Goal: Information Seeking & Learning: Learn about a topic

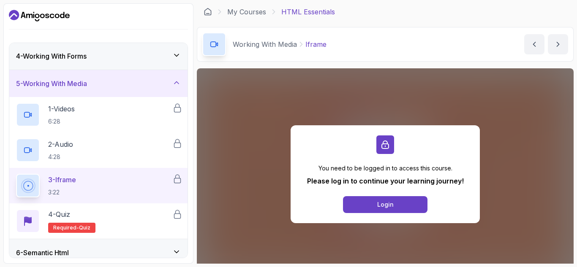
scroll to position [85, 0]
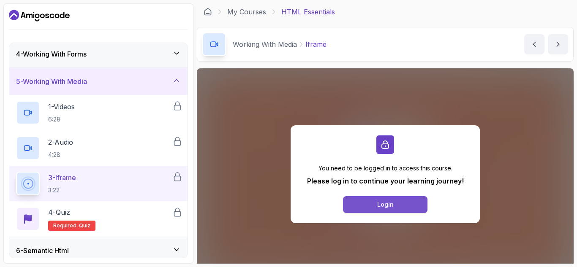
click at [381, 204] on div "Login" at bounding box center [385, 205] width 16 height 8
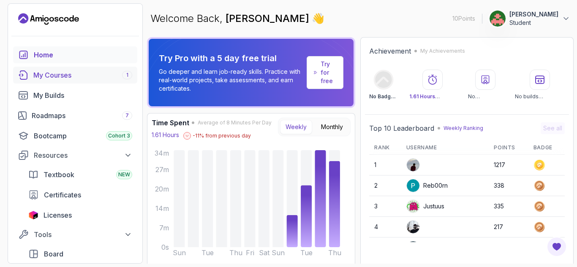
click at [87, 79] on div "My Courses 1" at bounding box center [82, 75] width 99 height 10
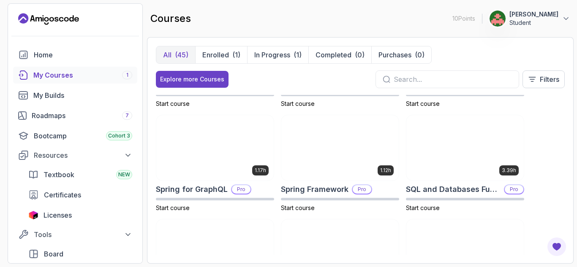
scroll to position [1412, 0]
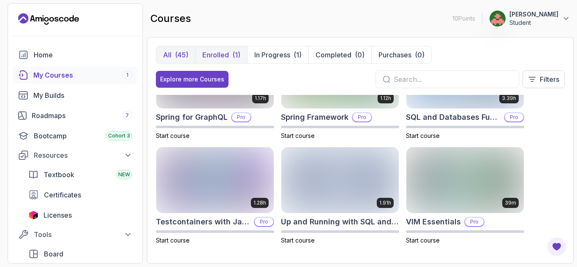
click at [230, 53] on button "Enrolled (1)" at bounding box center [221, 54] width 52 height 17
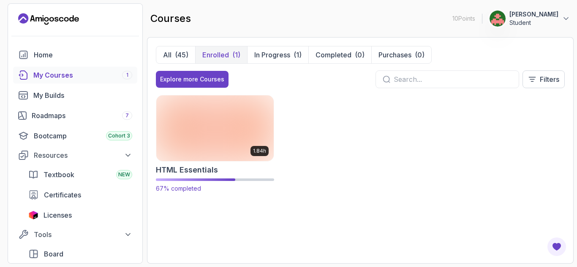
click at [238, 125] on img at bounding box center [214, 128] width 123 height 69
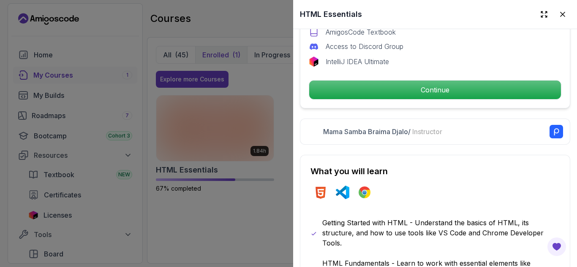
scroll to position [318, 0]
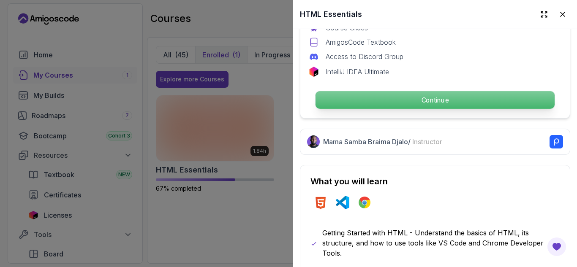
click at [513, 102] on p "Continue" at bounding box center [435, 100] width 239 height 18
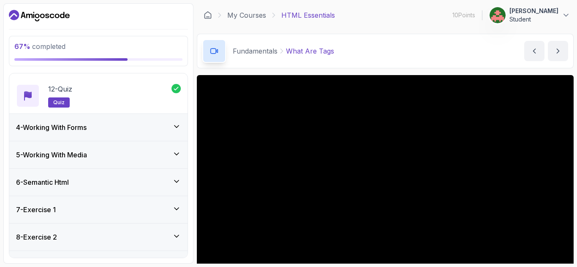
scroll to position [467, 0]
click at [130, 166] on div "5 - Working With Media" at bounding box center [98, 155] width 178 height 27
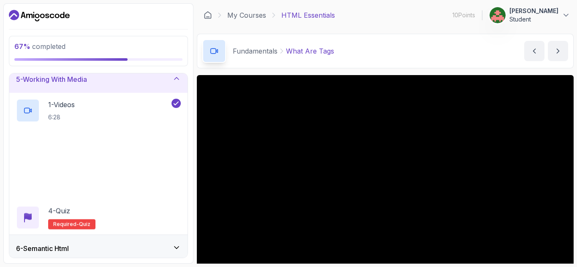
scroll to position [117, 0]
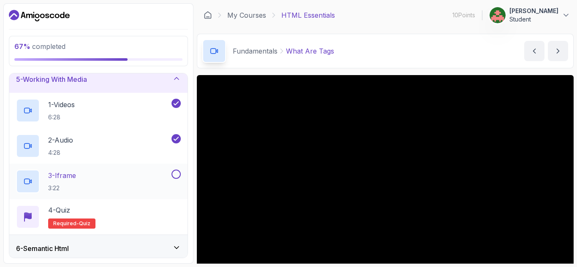
click at [138, 178] on div "3 - Iframe 3:22" at bounding box center [93, 182] width 154 height 24
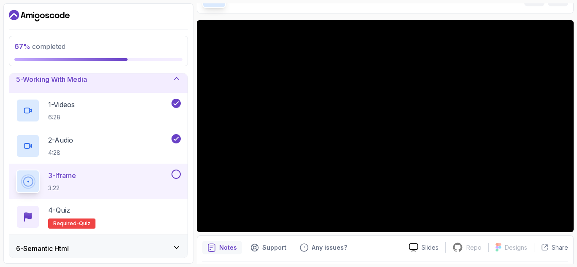
scroll to position [62, 0]
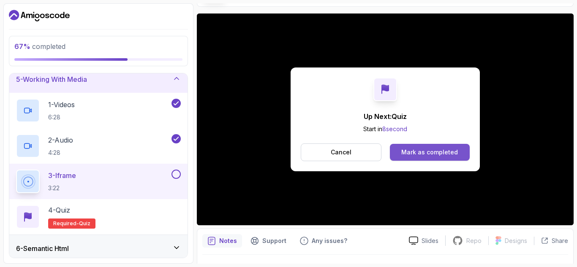
click at [449, 152] on div "Mark as completed" at bounding box center [429, 152] width 57 height 8
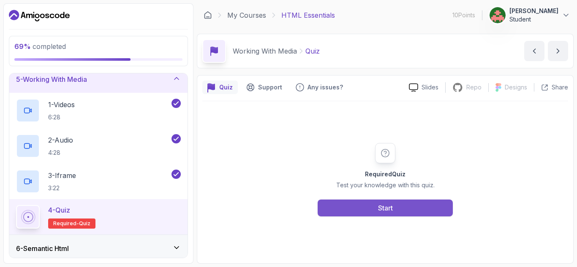
click at [414, 210] on button "Start" at bounding box center [385, 208] width 135 height 17
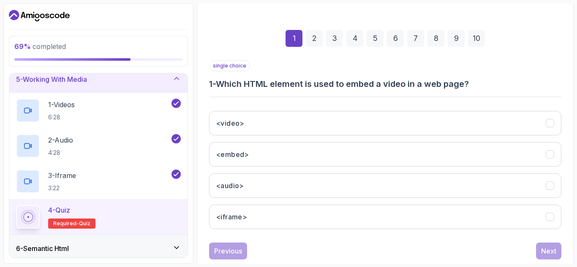
scroll to position [107, 0]
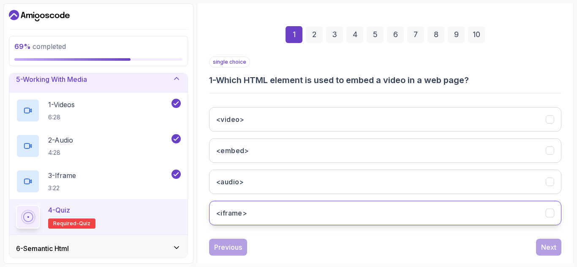
click at [430, 212] on button "<iframe>" at bounding box center [385, 213] width 352 height 24
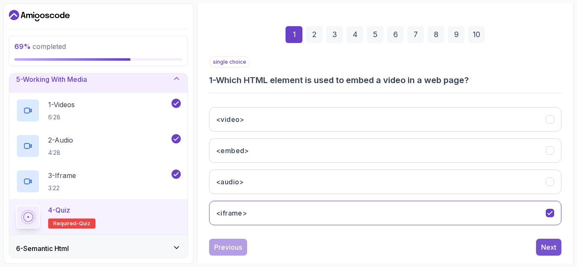
click at [543, 249] on div "Next" at bounding box center [548, 247] width 15 height 10
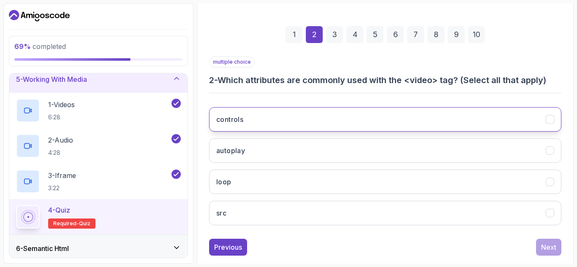
click at [347, 117] on button "controls" at bounding box center [385, 119] width 352 height 24
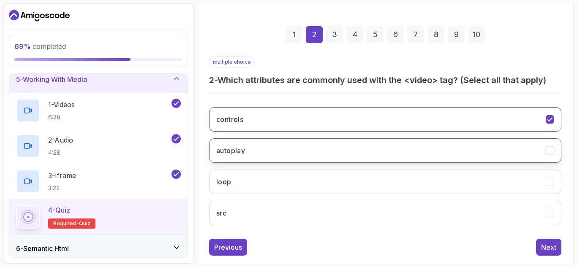
click at [343, 159] on button "autoplay" at bounding box center [385, 151] width 352 height 24
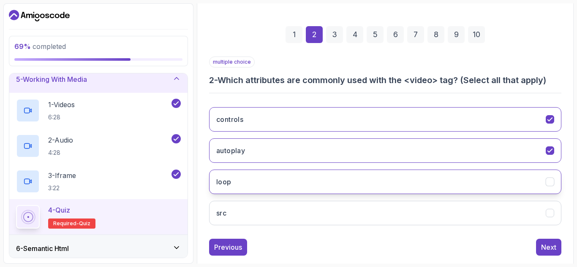
click at [358, 188] on button "loop" at bounding box center [385, 182] width 352 height 24
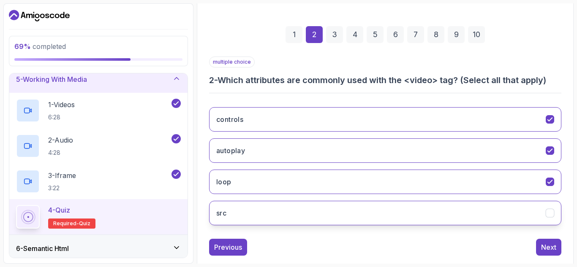
click at [357, 207] on button "src" at bounding box center [385, 213] width 352 height 24
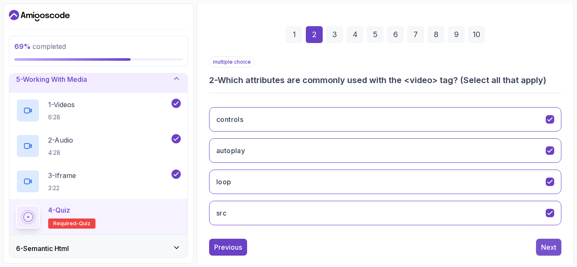
click at [555, 250] on div "Next" at bounding box center [548, 247] width 15 height 10
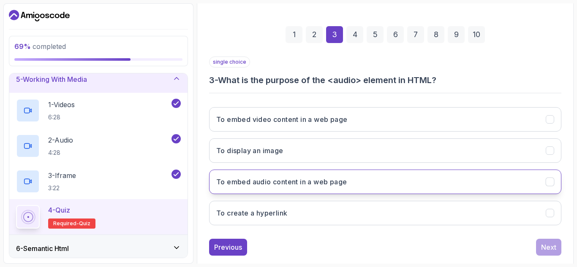
click at [383, 184] on button "To embed audio content in a web page" at bounding box center [385, 182] width 352 height 24
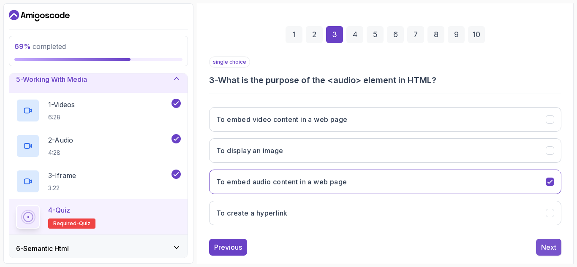
click at [551, 247] on div "Next" at bounding box center [548, 247] width 15 height 10
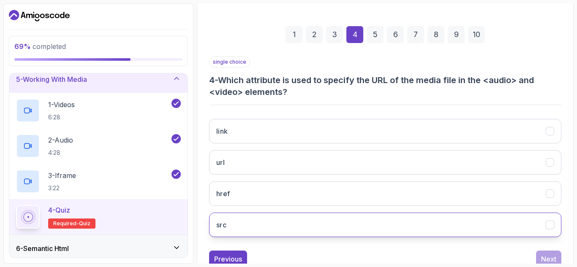
click at [261, 230] on button "src" at bounding box center [385, 225] width 352 height 24
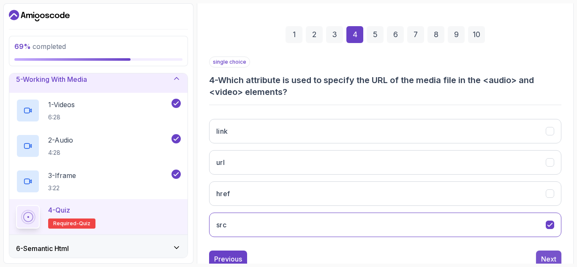
click at [549, 256] on div "Next" at bounding box center [548, 259] width 15 height 10
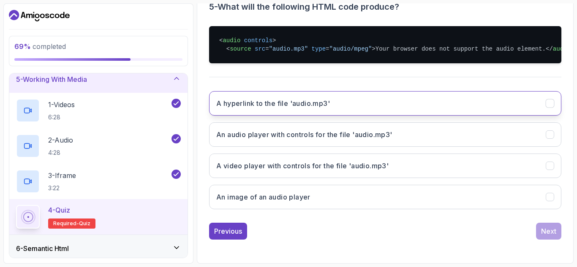
scroll to position [185, 0]
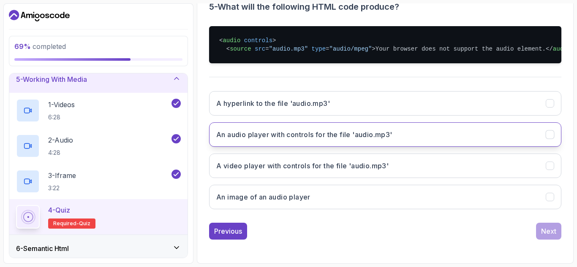
click at [343, 139] on button "An audio player with controls for the file 'audio.mp3'" at bounding box center [385, 134] width 352 height 24
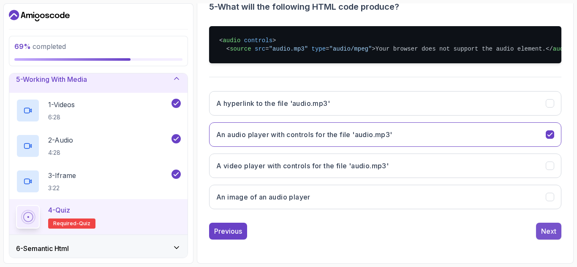
click at [559, 240] on button "Next" at bounding box center [548, 231] width 25 height 17
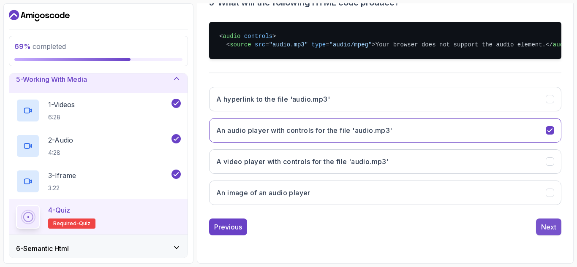
scroll to position [123, 0]
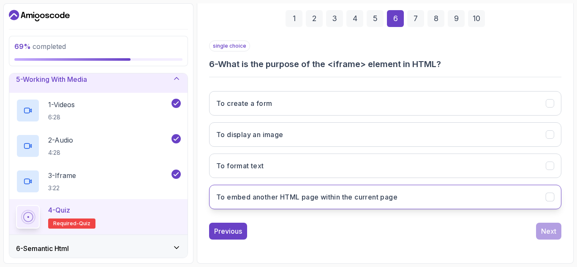
click at [468, 201] on button "To embed another HTML page within the current page" at bounding box center [385, 197] width 352 height 24
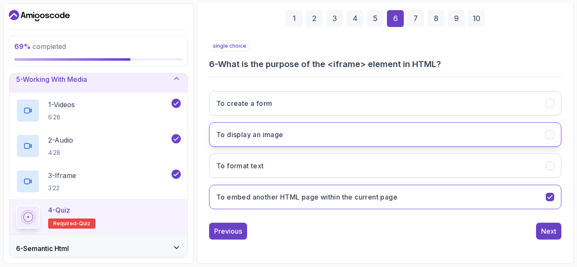
click at [479, 136] on button "To display an image" at bounding box center [385, 134] width 352 height 24
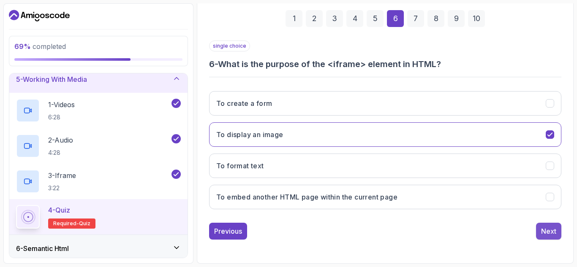
click at [549, 234] on div "Next" at bounding box center [548, 231] width 15 height 10
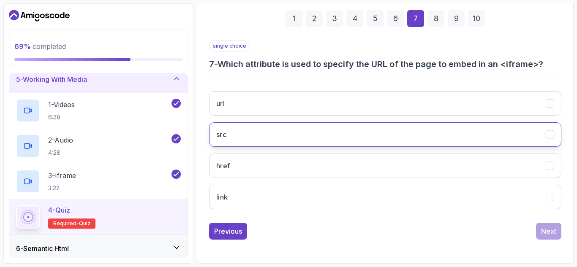
click at [424, 136] on button "src" at bounding box center [385, 134] width 352 height 24
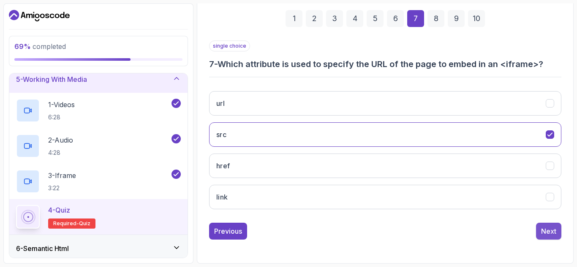
click at [539, 232] on button "Next" at bounding box center [548, 231] width 25 height 17
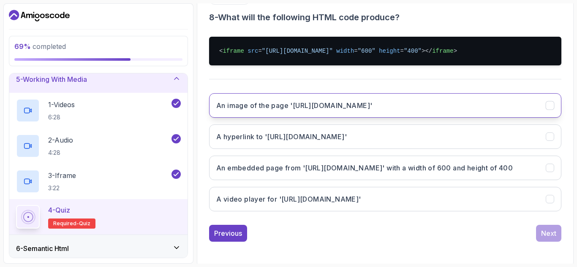
scroll to position [172, 0]
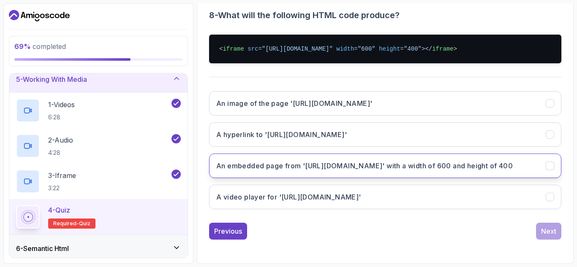
click at [378, 174] on button "An embedded page from '[URL][DOMAIN_NAME]' with a width of 600 and height of 400" at bounding box center [385, 166] width 352 height 24
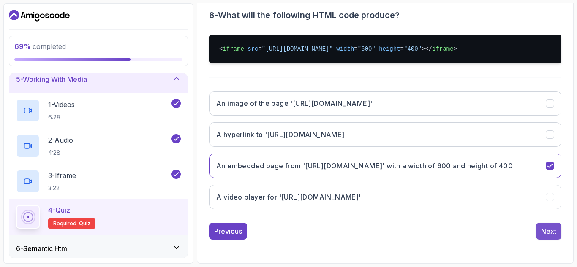
click at [547, 233] on div "Next" at bounding box center [548, 231] width 15 height 10
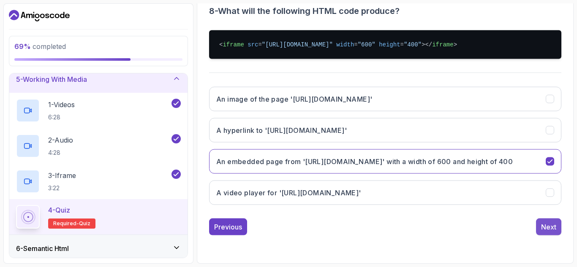
scroll to position [135, 0]
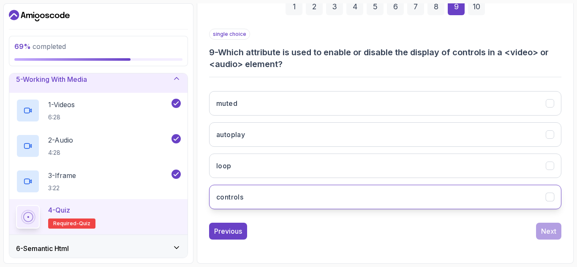
click at [320, 202] on button "controls" at bounding box center [385, 197] width 352 height 24
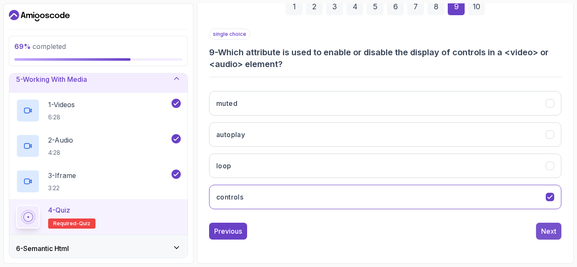
click at [549, 229] on div "Next" at bounding box center [548, 231] width 15 height 10
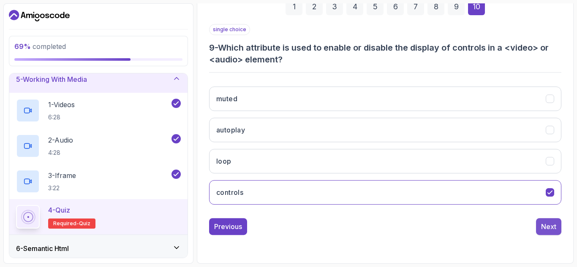
scroll to position [123, 0]
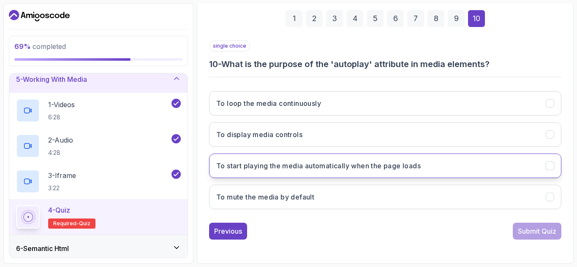
click at [479, 166] on button "To start playing the media automatically when the page loads" at bounding box center [385, 166] width 352 height 24
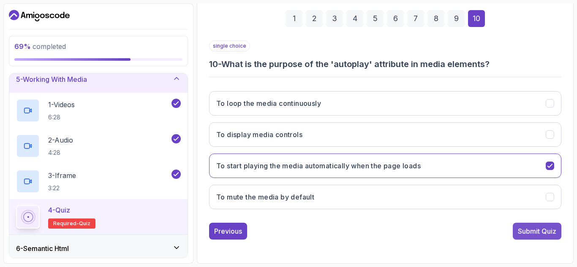
click at [537, 229] on div "Submit Quiz" at bounding box center [537, 231] width 38 height 10
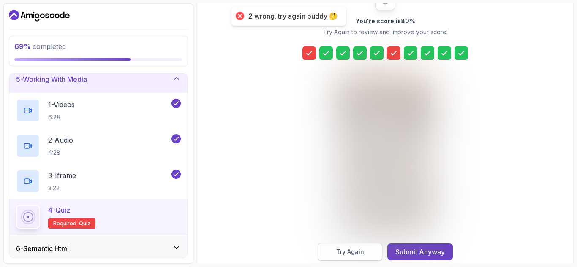
click at [366, 251] on button "Try Again" at bounding box center [350, 252] width 65 height 18
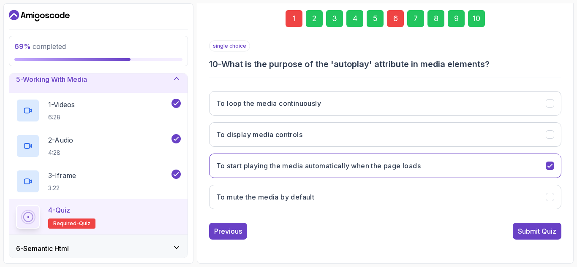
click at [394, 18] on div "6" at bounding box center [395, 18] width 17 height 17
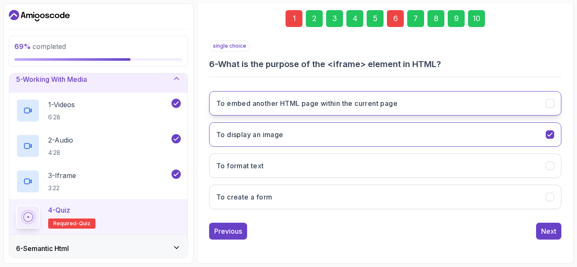
click at [411, 96] on button "To embed another HTML page within the current page" at bounding box center [385, 103] width 352 height 24
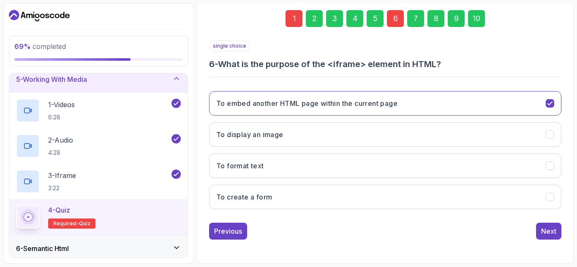
click at [293, 19] on div "1" at bounding box center [294, 18] width 17 height 17
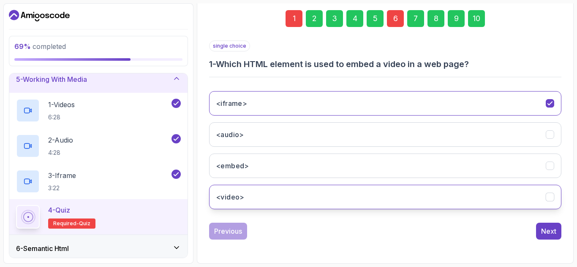
click at [304, 198] on button "<video>" at bounding box center [385, 197] width 352 height 24
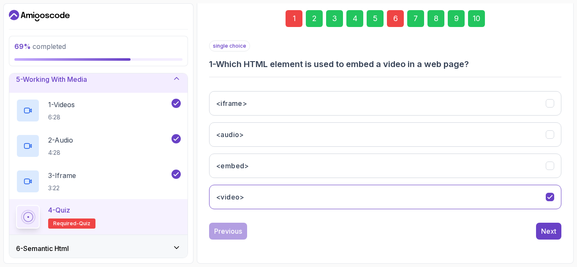
click at [476, 19] on div "10" at bounding box center [476, 18] width 17 height 17
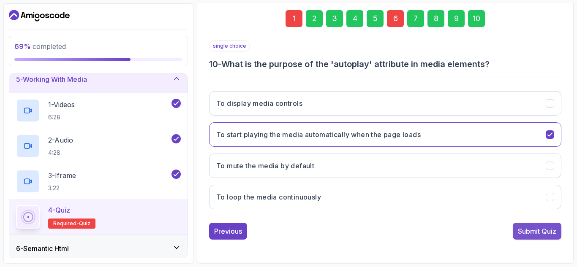
click at [538, 227] on div "Submit Quiz" at bounding box center [537, 231] width 38 height 10
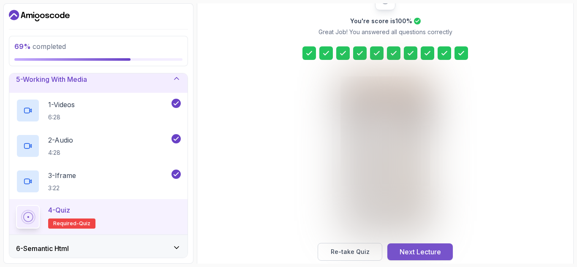
click at [416, 251] on div "Next Lecture" at bounding box center [420, 252] width 41 height 10
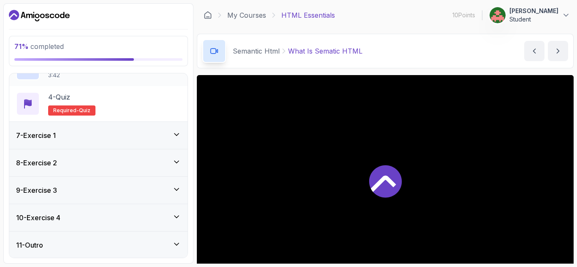
scroll to position [259, 0]
click at [30, 17] on icon "Dashboard" at bounding box center [39, 16] width 61 height 14
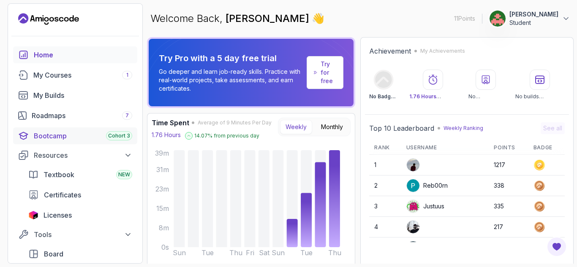
click at [68, 134] on div "Bootcamp Cohort 3" at bounding box center [83, 136] width 98 height 10
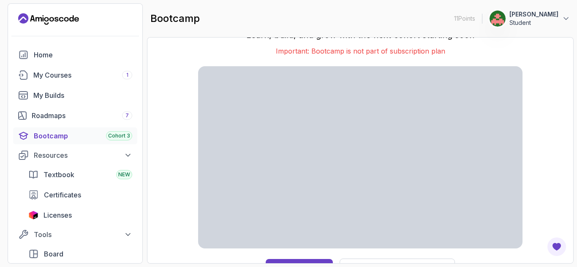
scroll to position [21, 0]
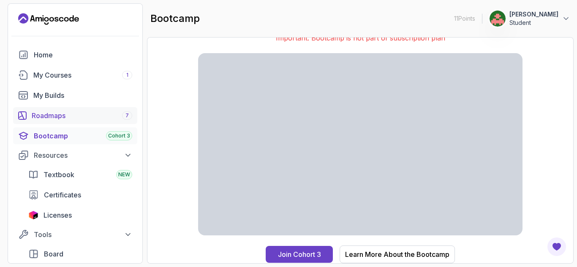
click at [74, 117] on div "Roadmaps 7" at bounding box center [82, 116] width 101 height 10
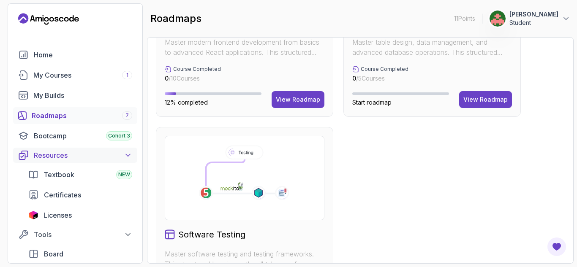
scroll to position [559, 0]
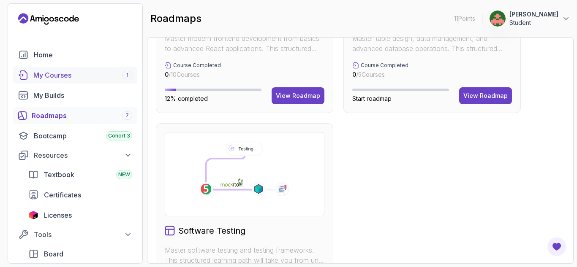
click at [44, 73] on div "My Courses 1" at bounding box center [82, 75] width 99 height 10
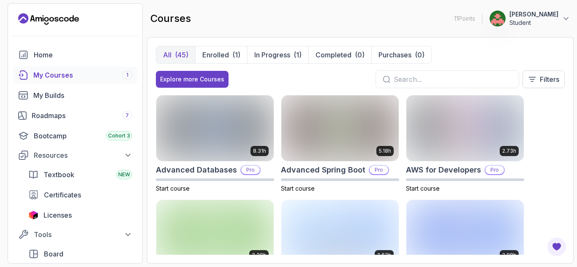
click at [433, 77] on input "text" at bounding box center [453, 79] width 118 height 10
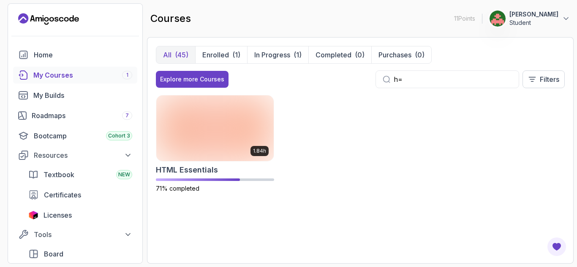
type input "h"
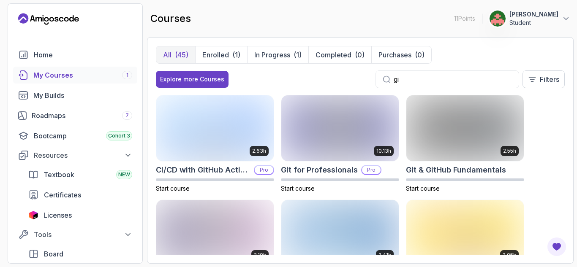
type input "g"
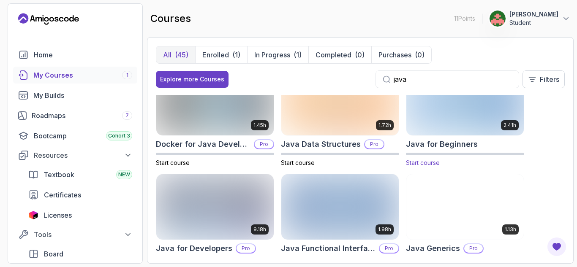
scroll to position [27, 0]
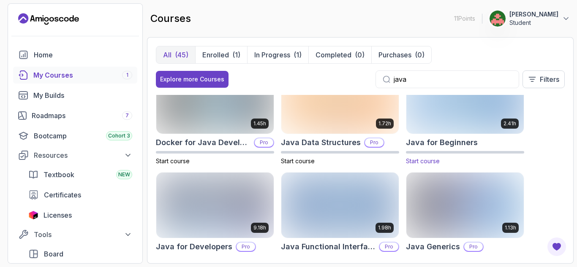
type input "java"
click at [473, 128] on img at bounding box center [464, 100] width 123 height 69
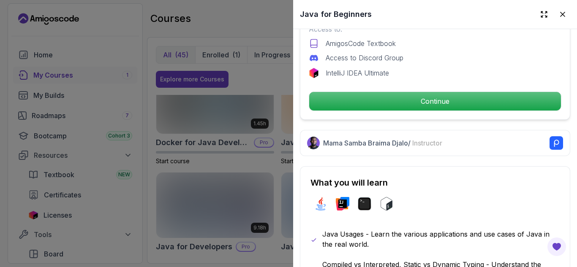
scroll to position [310, 0]
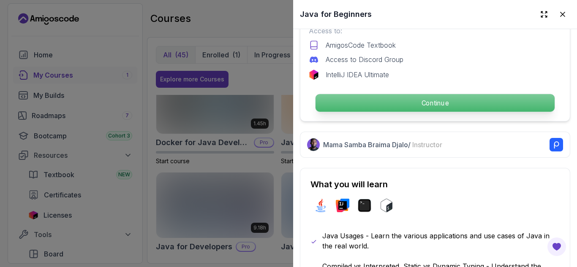
click at [461, 104] on p "Continue" at bounding box center [435, 103] width 239 height 18
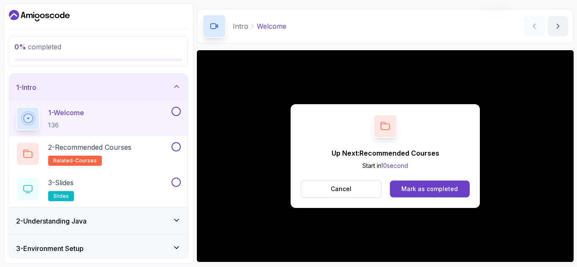
scroll to position [79, 0]
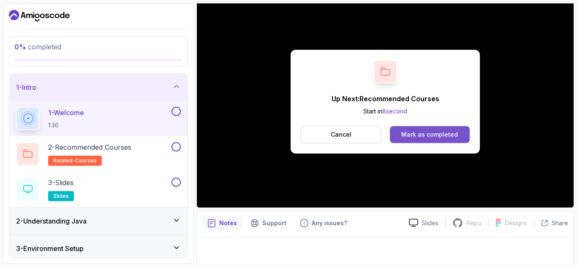
click at [441, 135] on div "Mark as completed" at bounding box center [429, 135] width 57 height 8
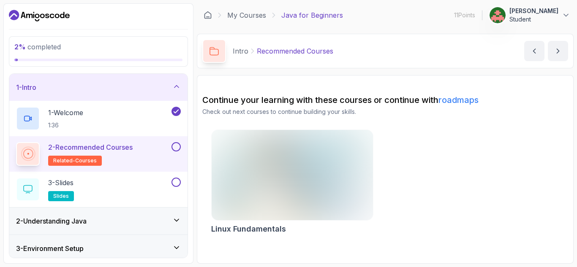
click at [467, 102] on link "roadmaps" at bounding box center [458, 100] width 40 height 10
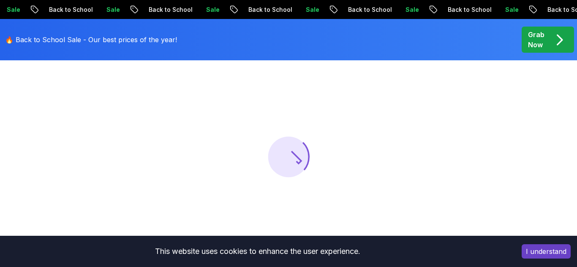
click at [549, 242] on div "I understand" at bounding box center [546, 251] width 62 height 27
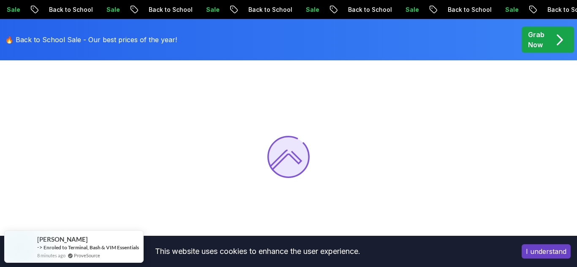
click at [531, 251] on button "I understand" at bounding box center [546, 252] width 49 height 14
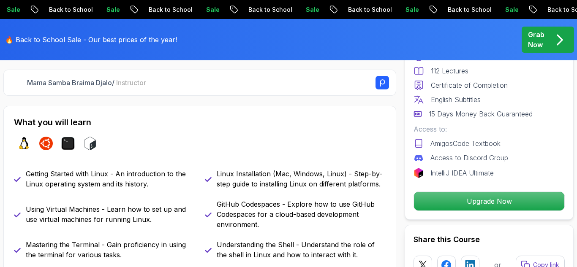
scroll to position [313, 0]
